Goal: Information Seeking & Learning: Learn about a topic

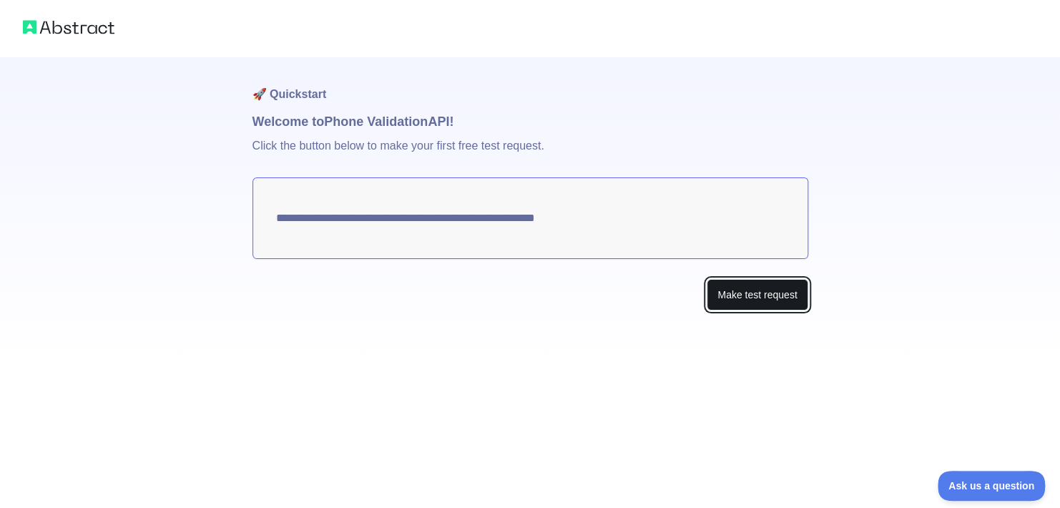
click at [796, 302] on button "Make test request" at bounding box center [757, 295] width 101 height 32
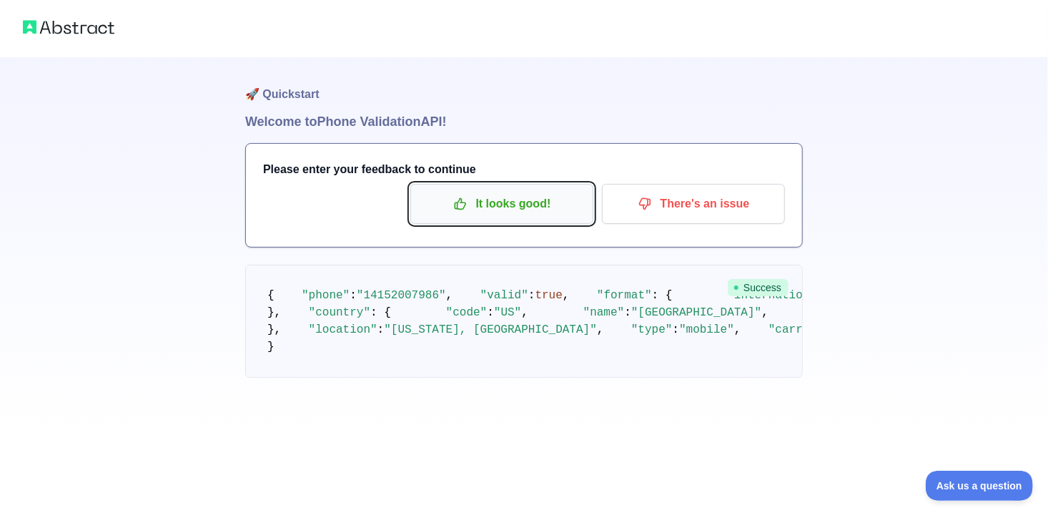
click at [496, 207] on p "It looks good!" at bounding box center [502, 204] width 162 height 24
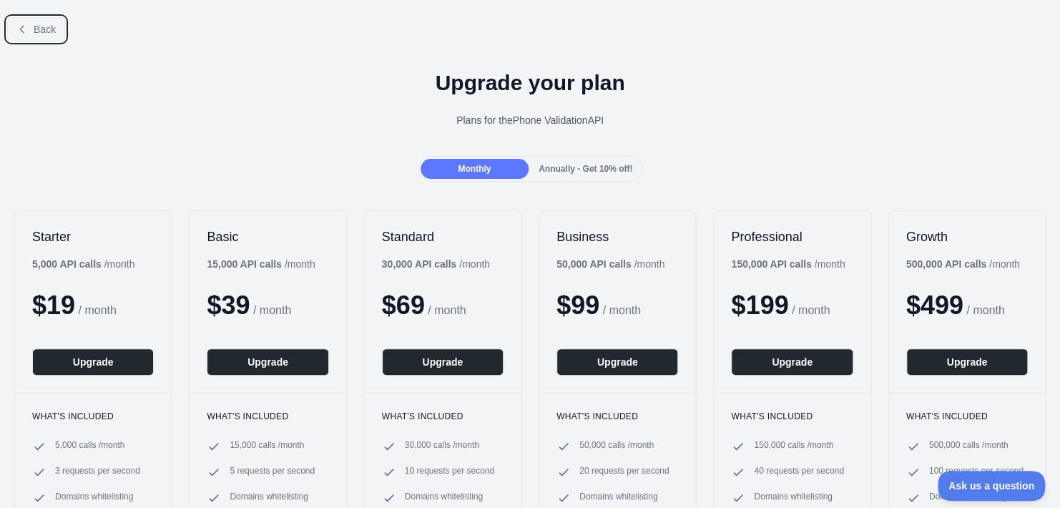
click at [31, 24] on button "Back" at bounding box center [36, 29] width 58 height 24
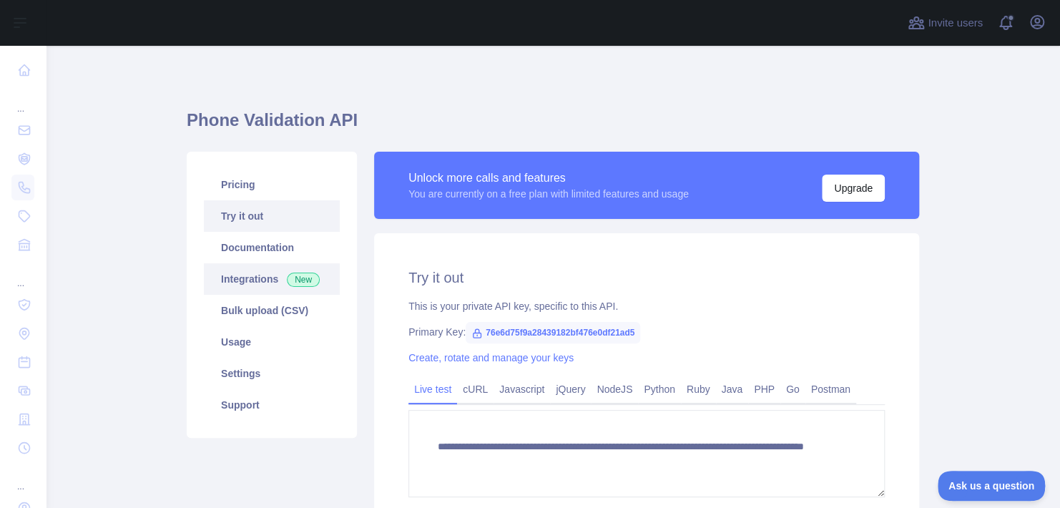
click at [266, 273] on link "Integrations New" at bounding box center [272, 278] width 136 height 31
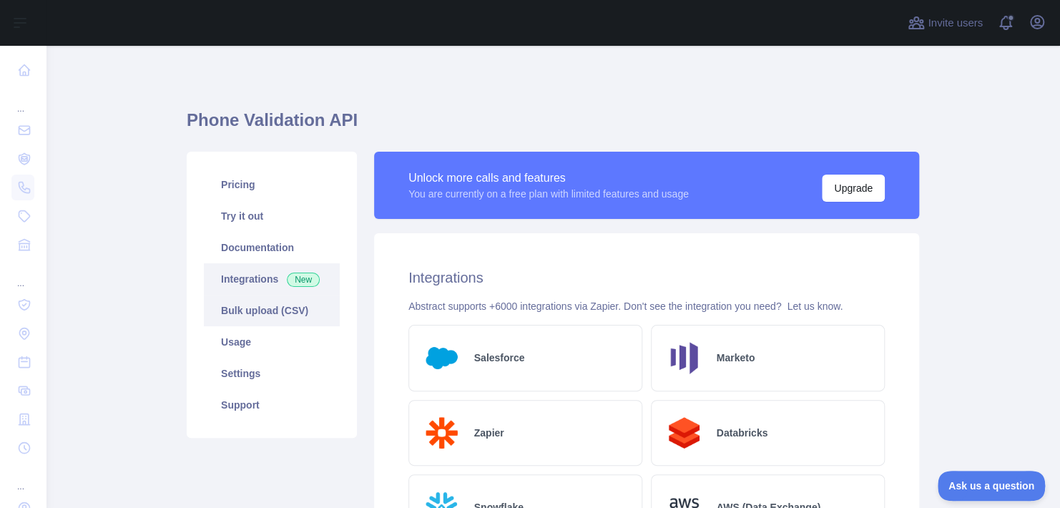
click at [227, 316] on link "Bulk upload (CSV)" at bounding box center [272, 310] width 136 height 31
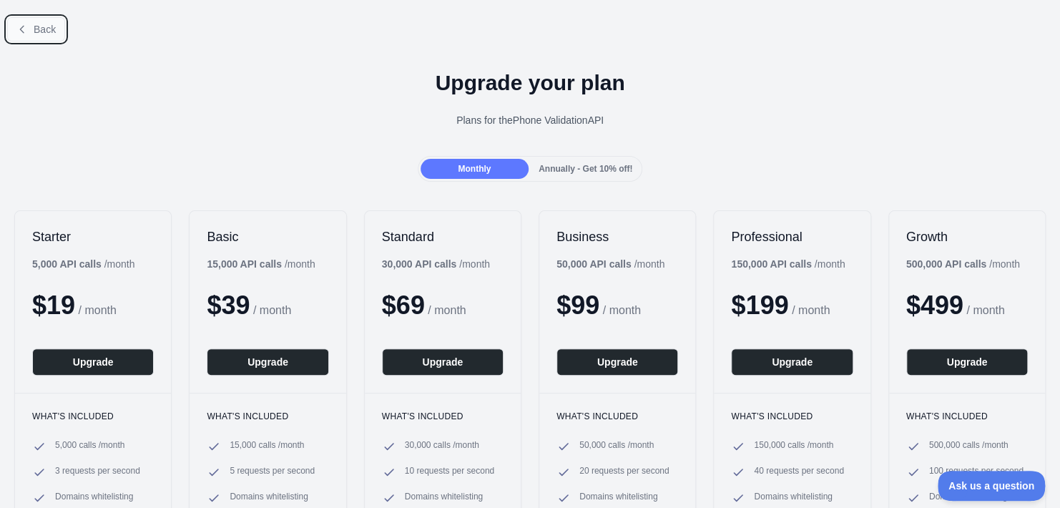
click at [51, 27] on span "Back" at bounding box center [45, 29] width 22 height 11
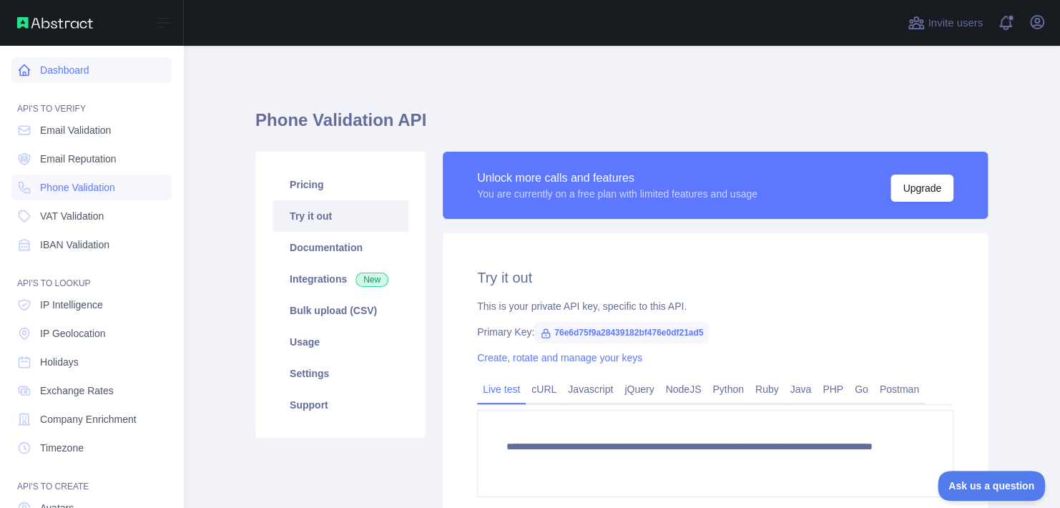
click at [46, 73] on link "Dashboard" at bounding box center [91, 70] width 160 height 26
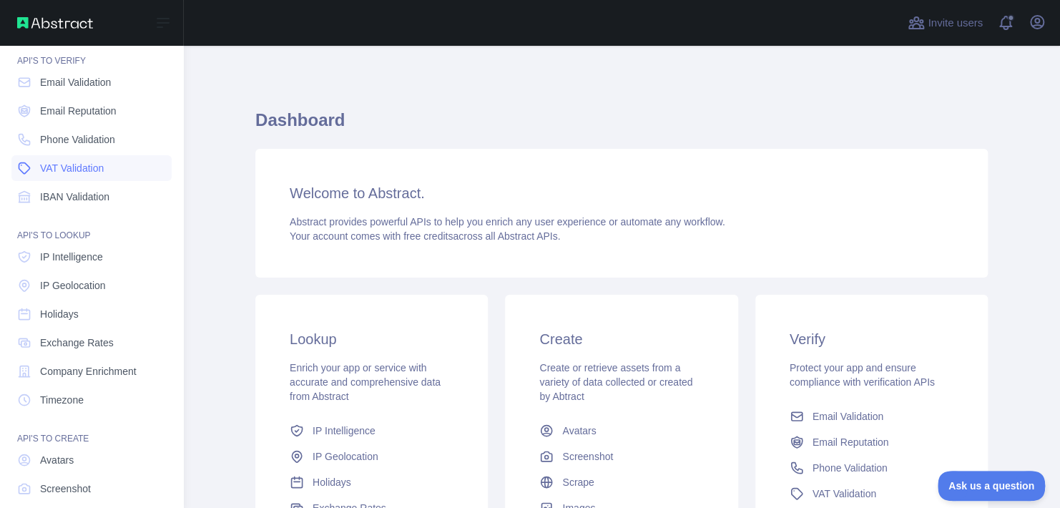
scroll to position [121, 0]
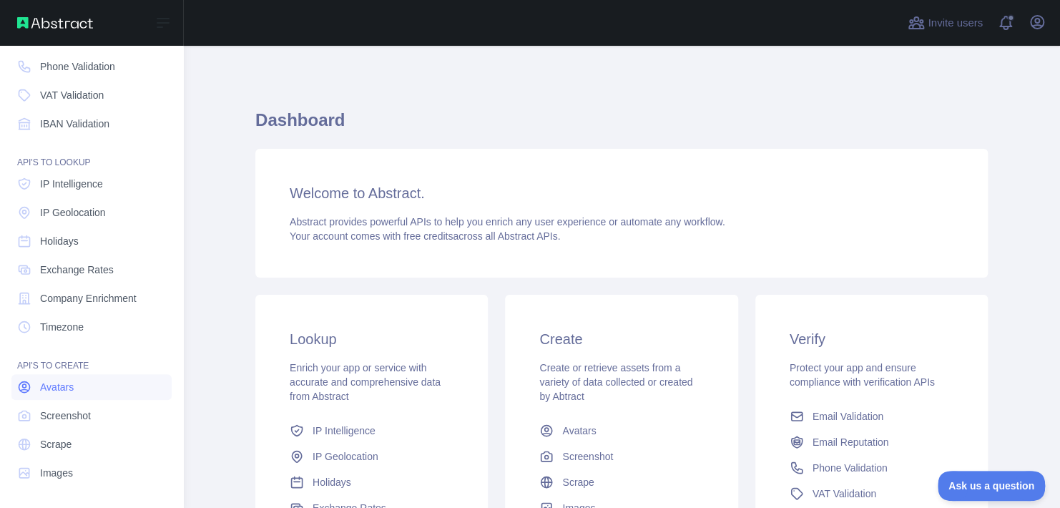
click at [61, 384] on span "Avatars" at bounding box center [57, 387] width 34 height 14
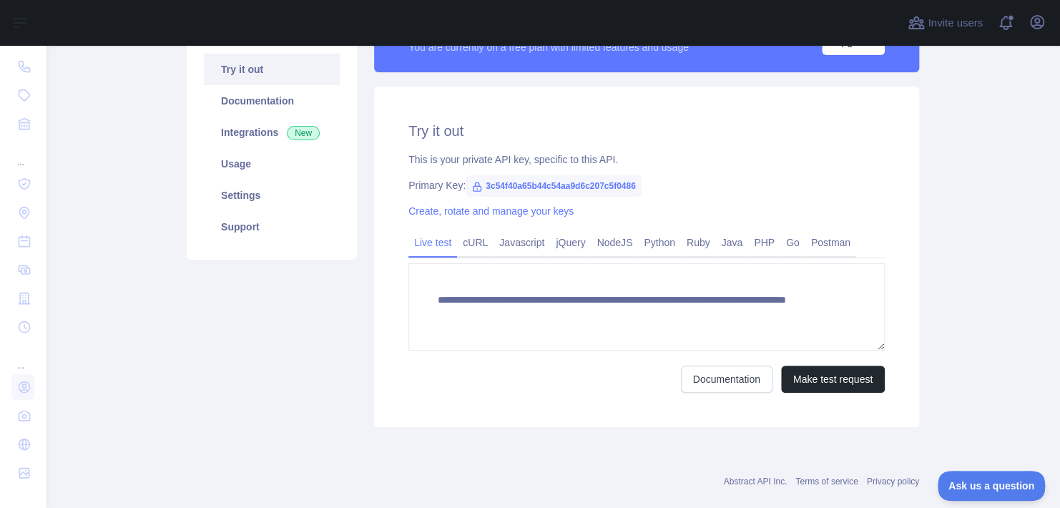
scroll to position [170, 0]
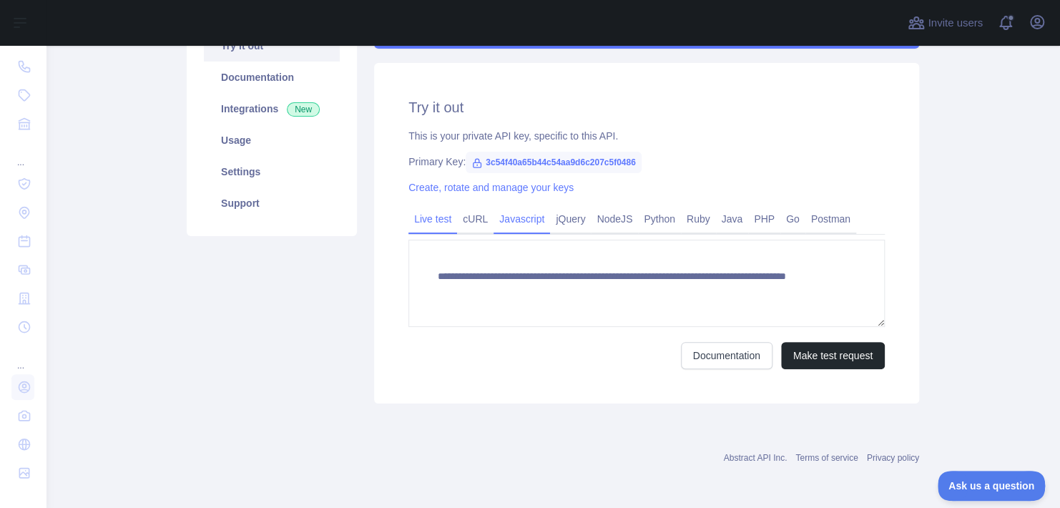
click at [513, 219] on link "Javascript" at bounding box center [521, 218] width 56 height 23
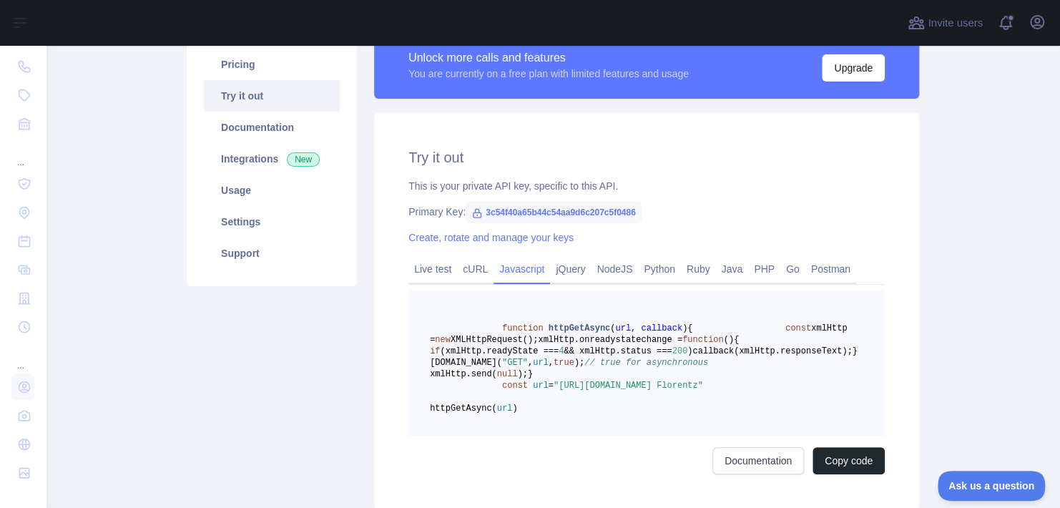
scroll to position [99, 0]
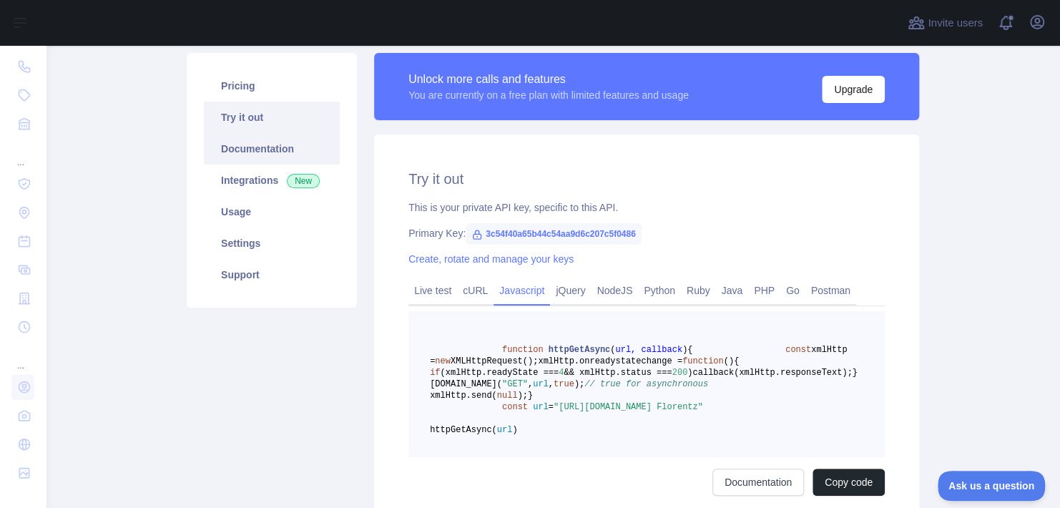
click at [230, 157] on link "Documentation" at bounding box center [272, 148] width 136 height 31
